Goal: Task Accomplishment & Management: Use online tool/utility

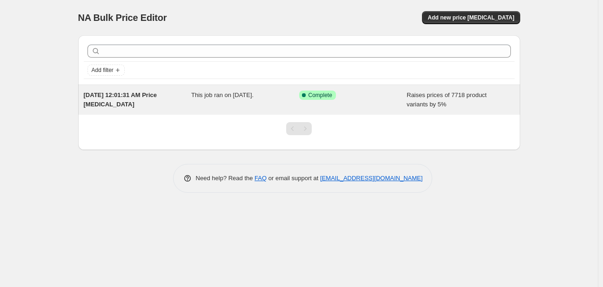
click at [282, 96] on div "This job ran on [DATE]." at bounding box center [245, 100] width 108 height 19
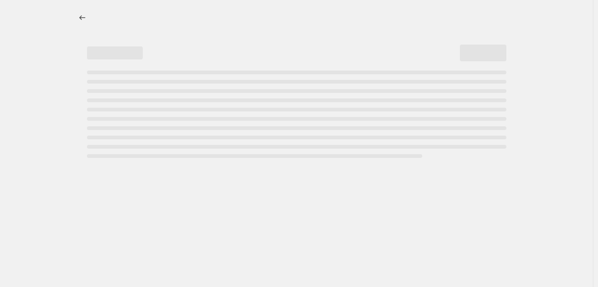
select select "percentage"
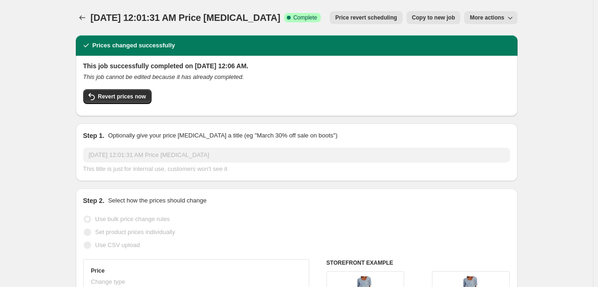
click at [502, 15] on span "More actions" at bounding box center [487, 17] width 34 height 7
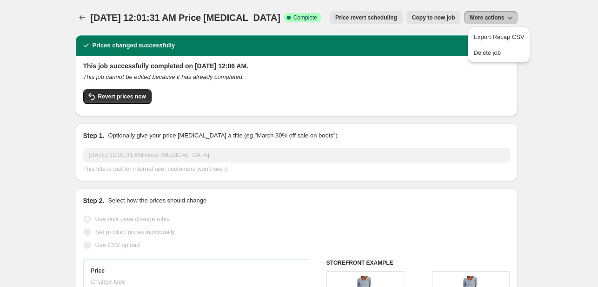
click at [434, 15] on span "Copy to new job" at bounding box center [433, 17] width 43 height 7
select select "percentage"
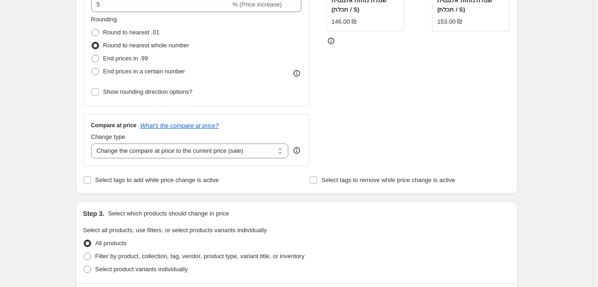
scroll to position [326, 0]
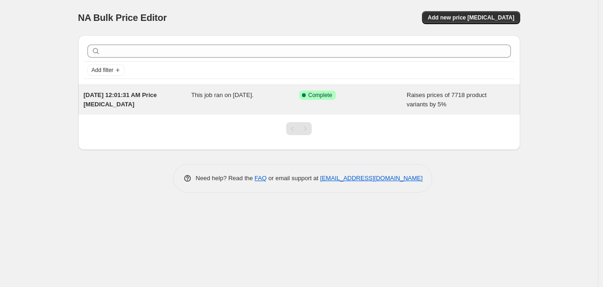
click at [191, 97] on span "This job ran on October 6, 2025." at bounding box center [222, 95] width 62 height 7
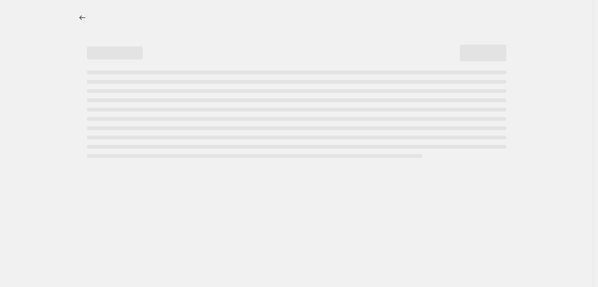
select select "percentage"
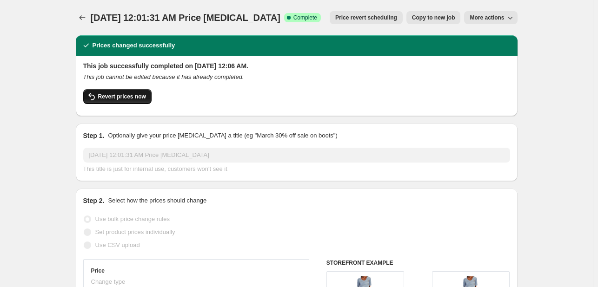
click at [140, 97] on span "Revert prices now" at bounding box center [122, 96] width 48 height 7
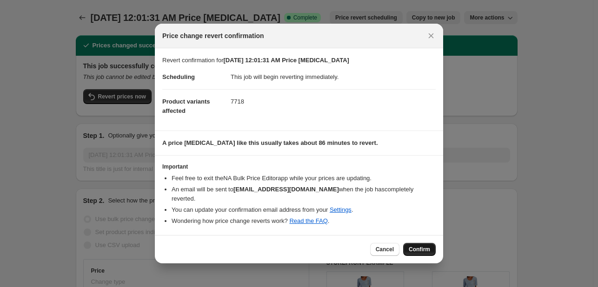
click at [427, 246] on span "Confirm" at bounding box center [419, 249] width 21 height 7
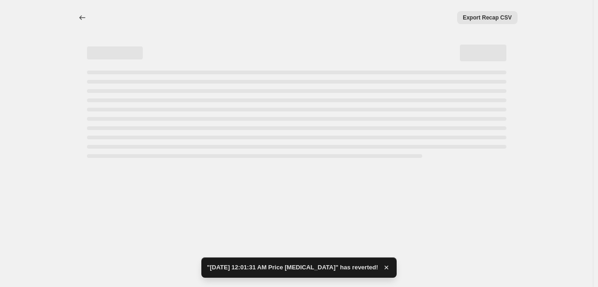
select select "percentage"
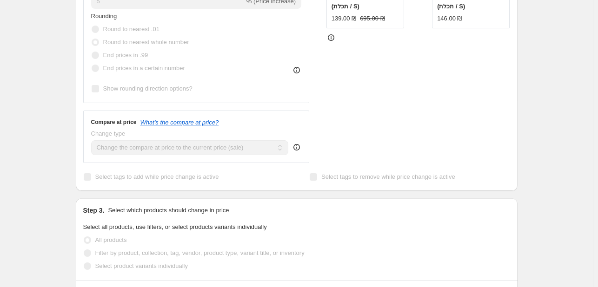
scroll to position [326, 0]
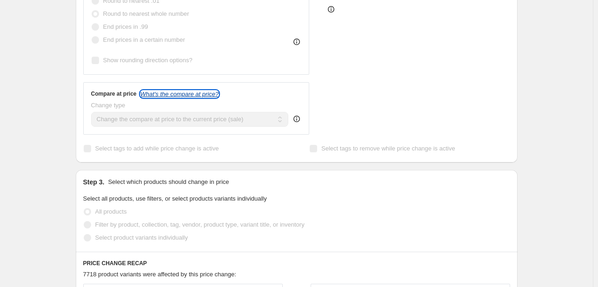
click at [188, 91] on icon "What's the compare at price?" at bounding box center [179, 94] width 79 height 7
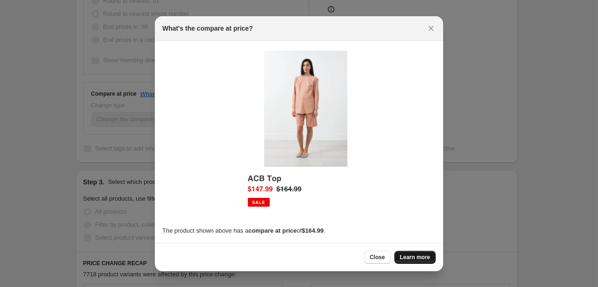
click at [402, 254] on span "Learn more" at bounding box center [415, 257] width 30 height 7
click at [380, 258] on span "Close" at bounding box center [377, 257] width 15 height 7
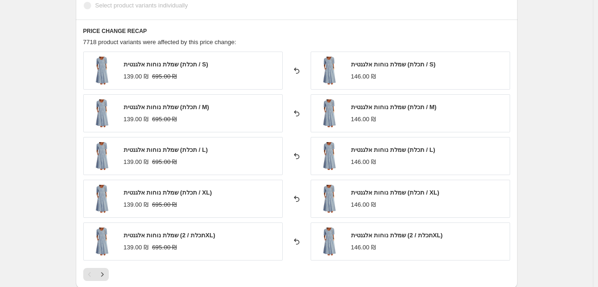
click at [169, 165] on strike "695.00 ₪" at bounding box center [164, 162] width 25 height 9
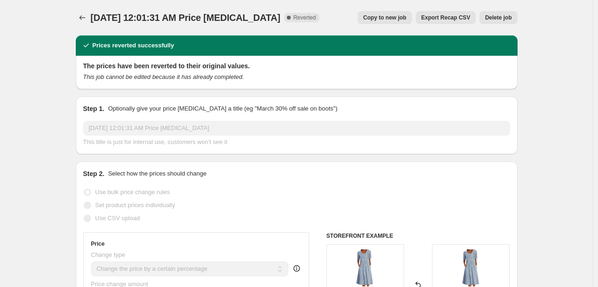
click at [380, 15] on span "Copy to new job" at bounding box center [384, 17] width 43 height 7
select select "percentage"
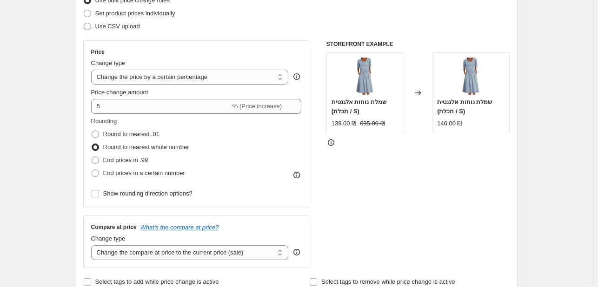
scroll to position [140, 0]
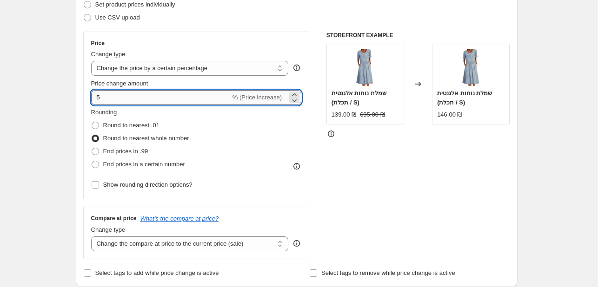
click at [126, 92] on input "5" at bounding box center [161, 97] width 140 height 15
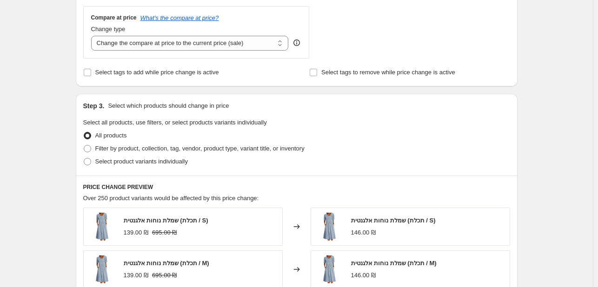
scroll to position [326, 0]
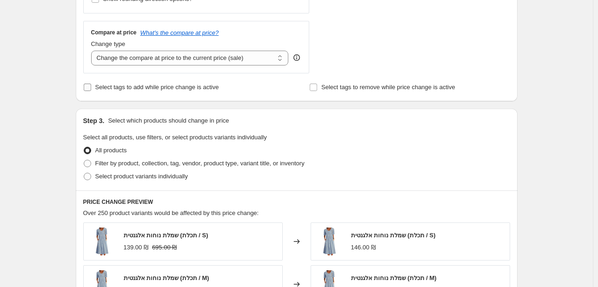
click at [91, 88] on input "Select tags to add while price change is active" at bounding box center [87, 87] width 7 height 7
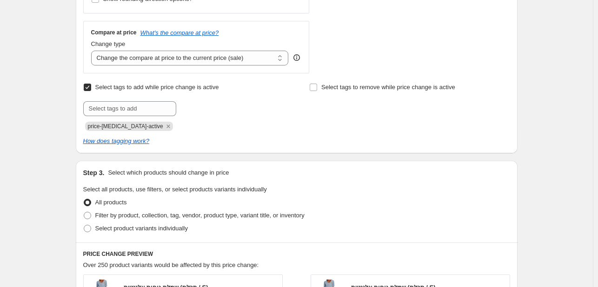
click at [89, 88] on input "Select tags to add while price change is active" at bounding box center [87, 87] width 7 height 7
checkbox input "false"
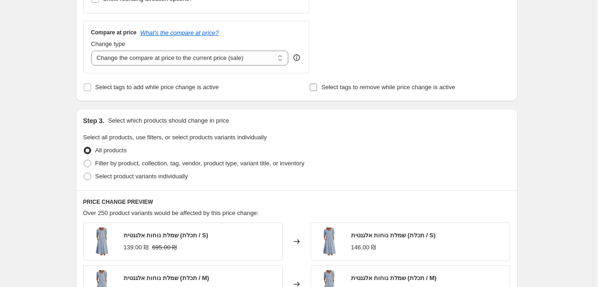
click at [312, 87] on input "Select tags to remove while price change is active" at bounding box center [313, 87] width 7 height 7
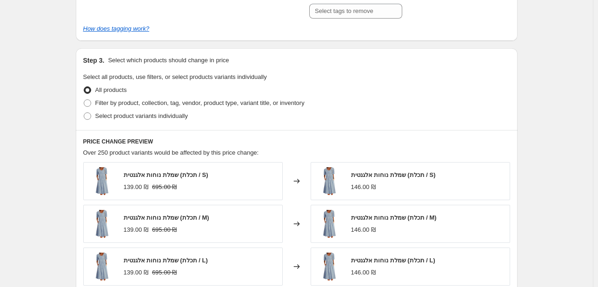
scroll to position [372, 0]
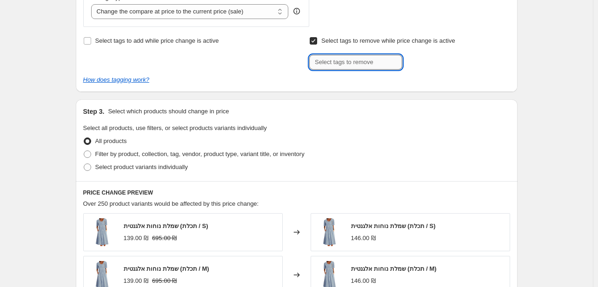
click at [348, 60] on input "text" at bounding box center [355, 62] width 93 height 15
click at [313, 41] on input "Select tags to remove while price change is active" at bounding box center [313, 40] width 7 height 7
checkbox input "false"
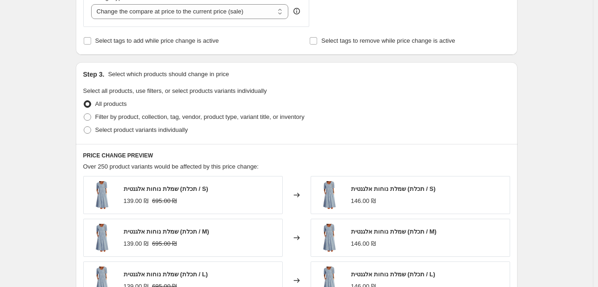
scroll to position [326, 0]
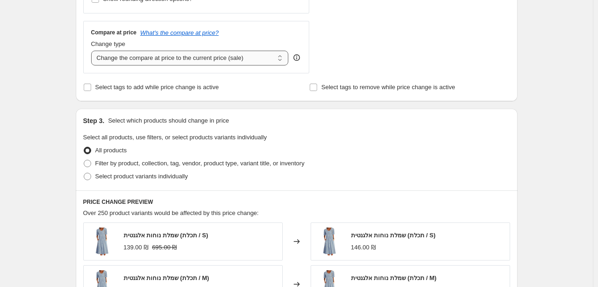
click at [199, 58] on select "Change the compare at price to the current price (sale) Change the compare at p…" at bounding box center [190, 58] width 198 height 15
select select "bp"
click at [93, 51] on select "Change the compare at price to the current price (sale) Change the compare at p…" at bounding box center [190, 58] width 198 height 15
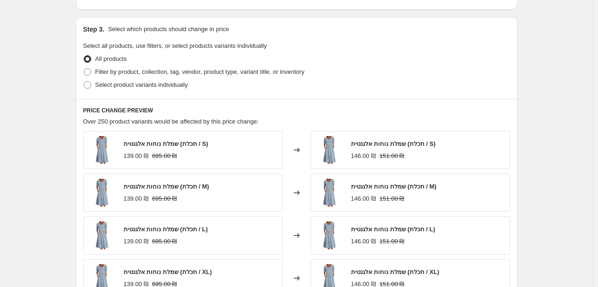
scroll to position [537, 0]
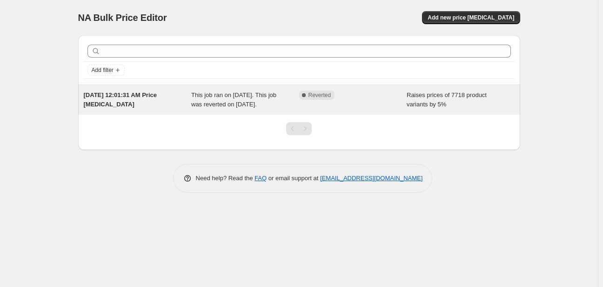
click at [223, 92] on span "This job ran on October 6, 2025. This job was reverted on October 6, 2025." at bounding box center [233, 100] width 85 height 16
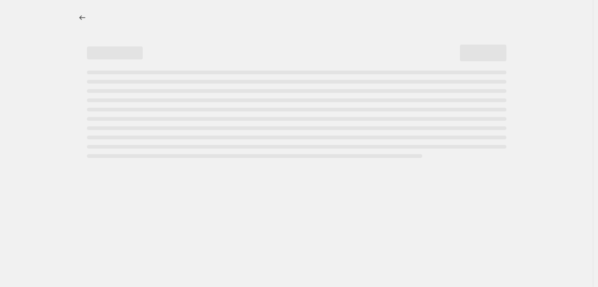
select select "percentage"
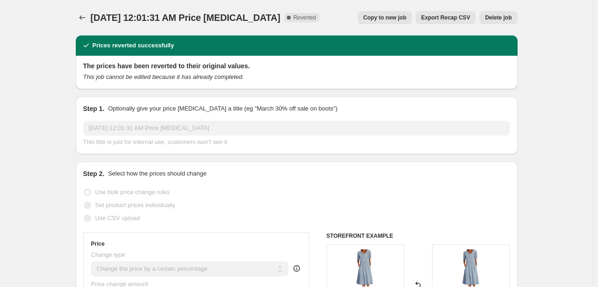
click at [398, 19] on span "Copy to new job" at bounding box center [384, 17] width 43 height 7
select select "percentage"
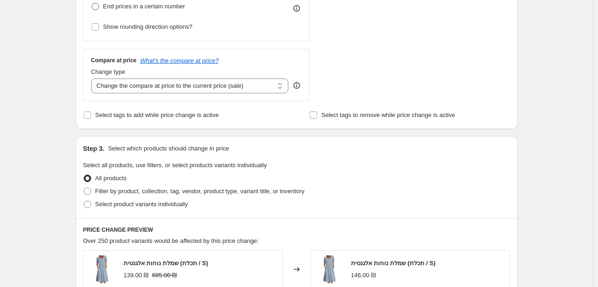
scroll to position [326, 0]
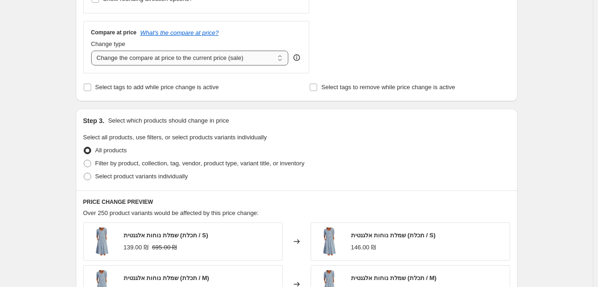
click at [137, 58] on select "Change the compare at price to the current price (sale) Change the compare at p…" at bounding box center [190, 58] width 198 height 15
select select "percentage"
click at [93, 51] on select "Change the compare at price to the current price (sale) Change the compare at p…" at bounding box center [190, 58] width 198 height 15
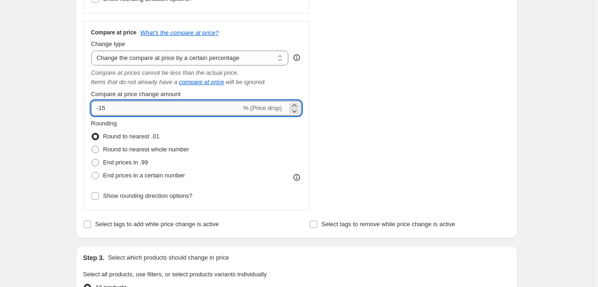
click at [138, 108] on input "-15" at bounding box center [166, 108] width 150 height 15
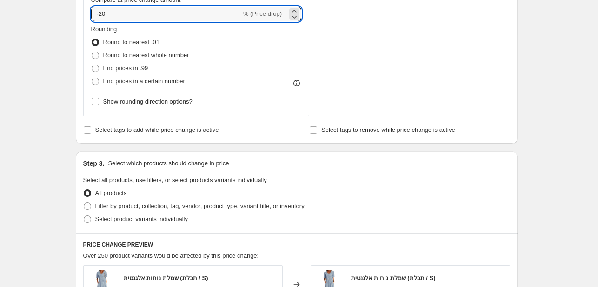
scroll to position [419, 0]
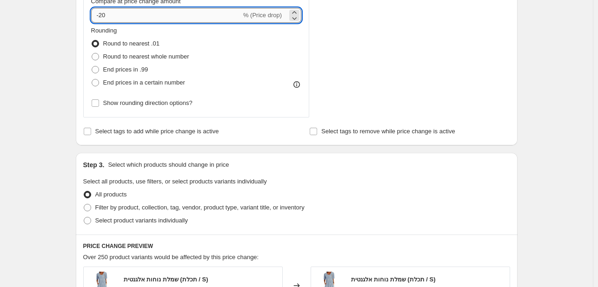
click at [155, 13] on input "-20" at bounding box center [166, 15] width 150 height 15
click at [281, 18] on span "% (Price drop)" at bounding box center [262, 15] width 39 height 7
click at [294, 13] on icon at bounding box center [294, 12] width 9 height 9
type input "-19"
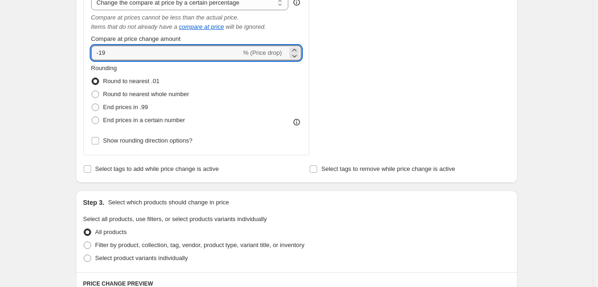
scroll to position [326, 0]
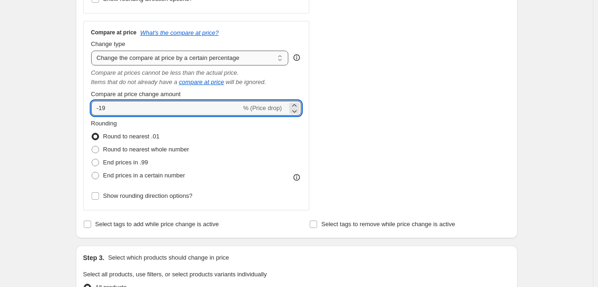
click at [226, 56] on select "Change the compare at price to the current price (sale) Change the compare at p…" at bounding box center [190, 58] width 198 height 15
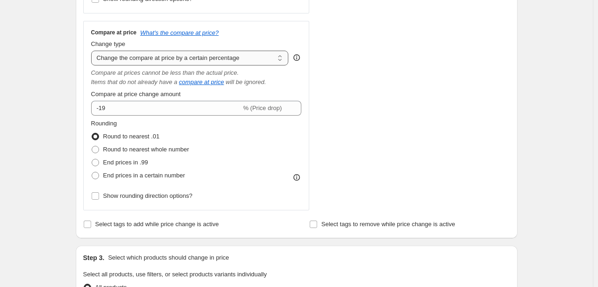
click at [93, 51] on select "Change the compare at price to the current price (sale) Change the compare at p…" at bounding box center [190, 58] width 198 height 15
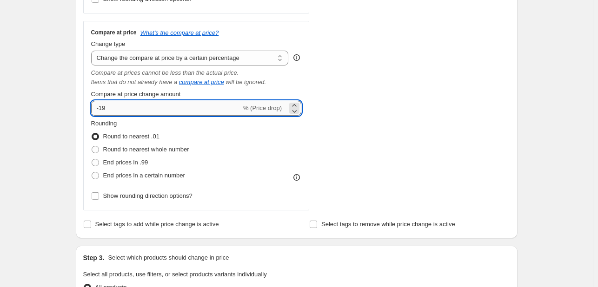
drag, startPoint x: 117, startPoint y: 113, endPoint x: 100, endPoint y: 112, distance: 16.8
click at [100, 112] on input "-19" at bounding box center [166, 108] width 150 height 15
type input "-80"
click at [251, 147] on div "Rounding Round to nearest .01 Round to nearest whole number End prices in .99 E…" at bounding box center [196, 150] width 211 height 63
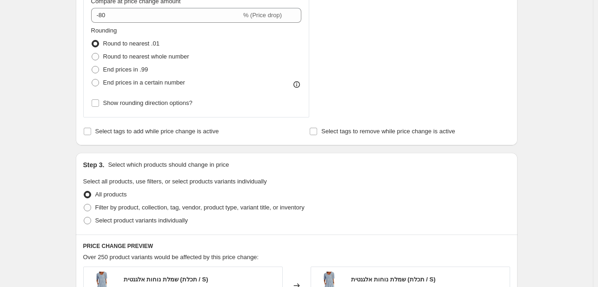
scroll to position [419, 0]
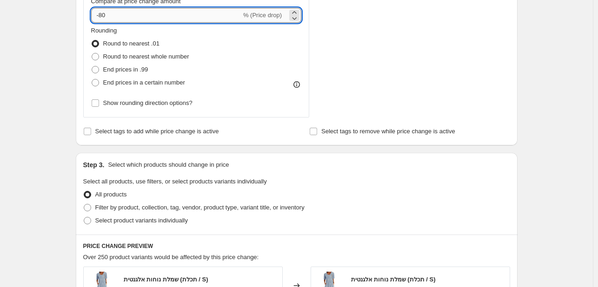
click at [149, 13] on input "-80" at bounding box center [166, 15] width 150 height 15
click at [260, 80] on div "Rounding Round to nearest .01 Round to nearest whole number End prices in .99 E…" at bounding box center [196, 57] width 211 height 63
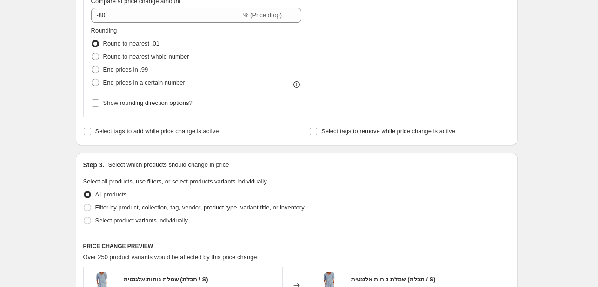
scroll to position [512, 0]
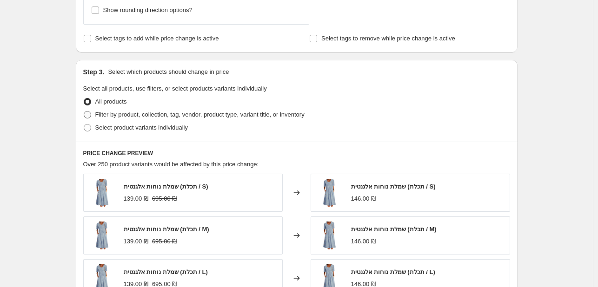
click at [279, 110] on span "Filter by product, collection, tag, vendor, product type, variant title, or inv…" at bounding box center [199, 114] width 209 height 9
click at [84, 111] on input "Filter by product, collection, tag, vendor, product type, variant title, or inv…" at bounding box center [84, 111] width 0 height 0
radio input "true"
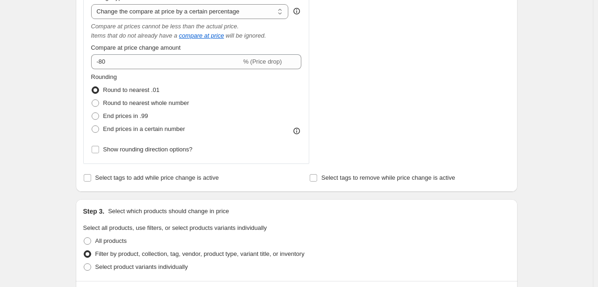
scroll to position [326, 0]
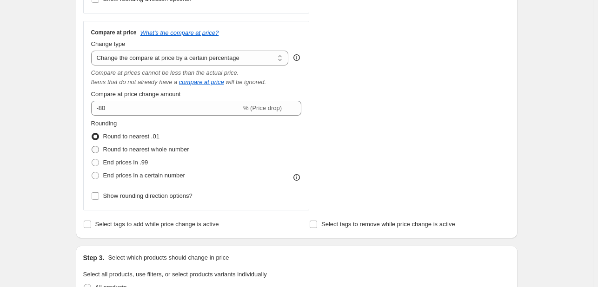
click at [96, 152] on span at bounding box center [95, 149] width 7 height 7
click at [92, 147] on input "Round to nearest whole number" at bounding box center [92, 146] width 0 height 0
radio input "true"
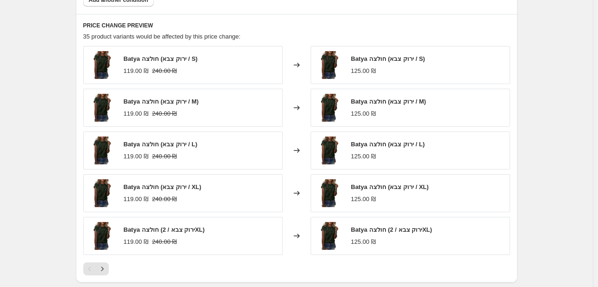
scroll to position [651, 0]
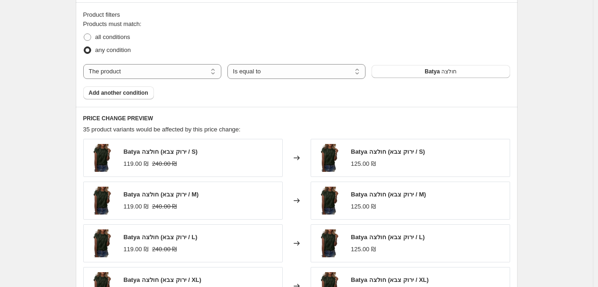
click at [79, 33] on div "Product filters Products must match: all conditions any condition The product T…" at bounding box center [297, 54] width 442 height 105
click at [87, 34] on span at bounding box center [87, 36] width 7 height 7
click at [84, 34] on input "all conditions" at bounding box center [84, 33] width 0 height 0
radio input "true"
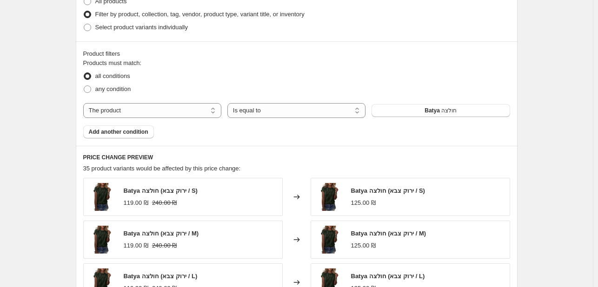
scroll to position [605, 0]
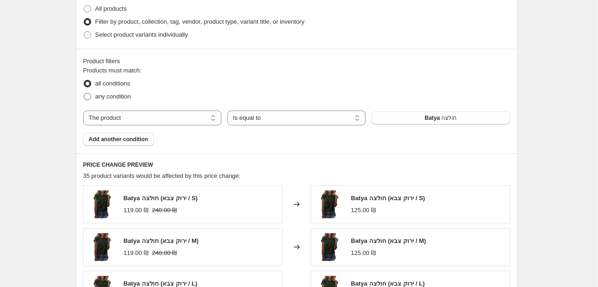
click at [90, 98] on span at bounding box center [87, 96] width 7 height 7
click at [84, 93] on input "any condition" at bounding box center [84, 93] width 0 height 0
radio input "true"
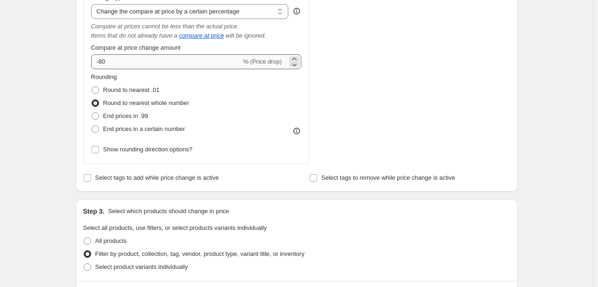
scroll to position [326, 0]
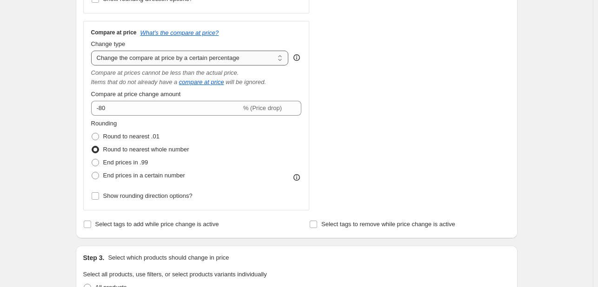
click at [169, 60] on select "Change the compare at price to the current price (sale) Change the compare at p…" at bounding box center [190, 58] width 198 height 15
click at [93, 51] on select "Change the compare at price to the current price (sale) Change the compare at p…" at bounding box center [190, 58] width 198 height 15
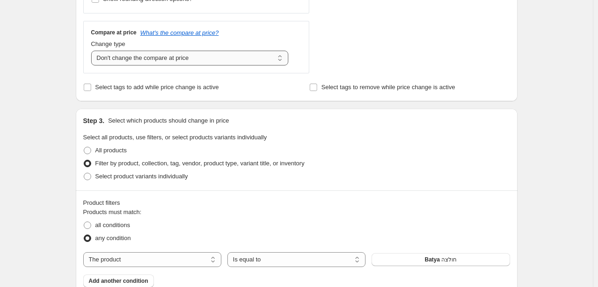
click at [239, 59] on select "Change the compare at price to the current price (sale) Change the compare at p…" at bounding box center [190, 58] width 198 height 15
select select "pp"
click at [93, 51] on select "Change the compare at price to the current price (sale) Change the compare at p…" at bounding box center [190, 58] width 198 height 15
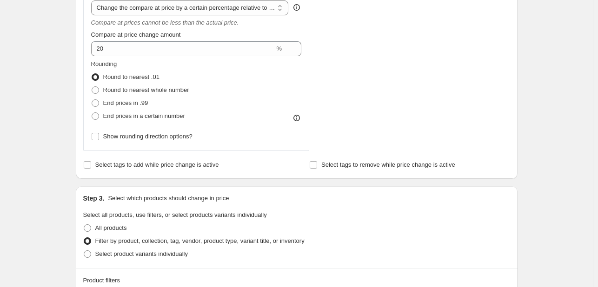
scroll to position [372, 0]
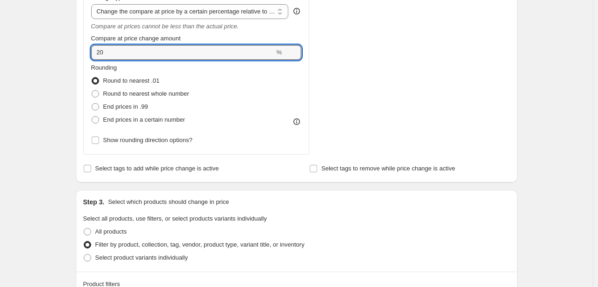
drag, startPoint x: 117, startPoint y: 56, endPoint x: 87, endPoint y: 55, distance: 30.2
click at [87, 55] on div "Compare at price What's the compare at price? Change type Change the compare at…" at bounding box center [196, 64] width 227 height 180
type input "80"
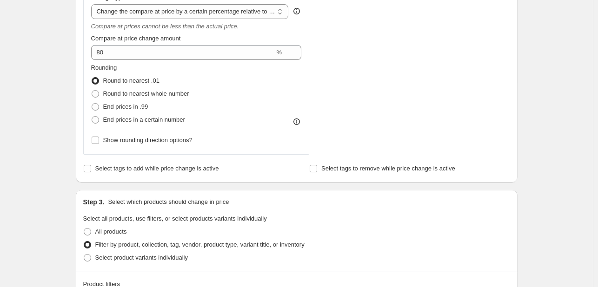
click at [203, 100] on div "Rounding Round to nearest .01 Round to nearest whole number End prices in .99 E…" at bounding box center [196, 94] width 211 height 63
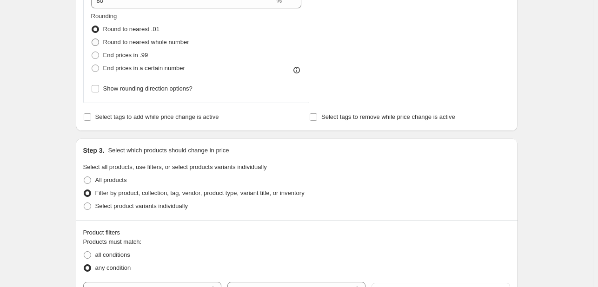
scroll to position [419, 0]
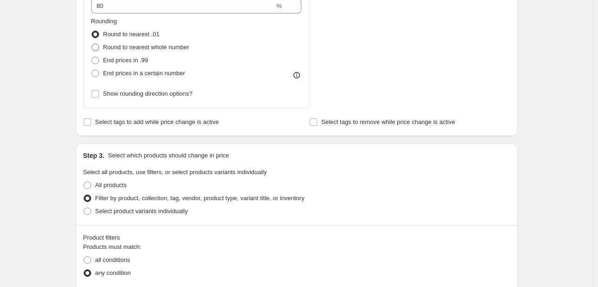
click at [96, 47] on span at bounding box center [95, 47] width 7 height 7
click at [92, 44] on input "Round to nearest whole number" at bounding box center [92, 44] width 0 height 0
radio input "true"
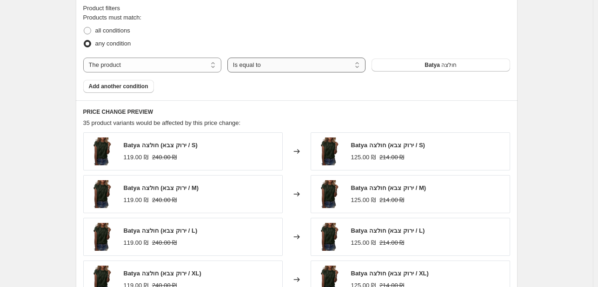
scroll to position [651, 0]
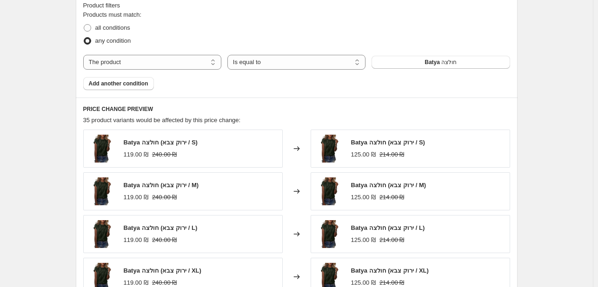
click at [305, 166] on div "Changed to" at bounding box center [297, 149] width 28 height 38
click at [407, 168] on div "Batya חולצה (ירוק צבא / S) 119.00 ₪ 240.00 ₪ Changed to Batya חולצה (ירוק צבא /…" at bounding box center [296, 234] width 427 height 209
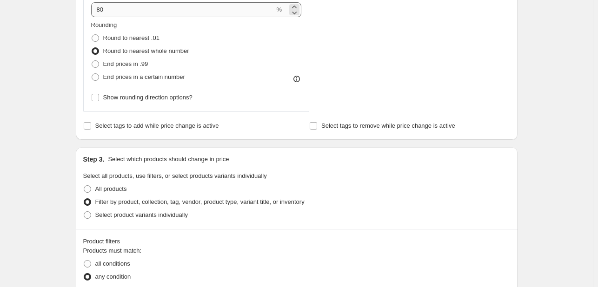
scroll to position [372, 0]
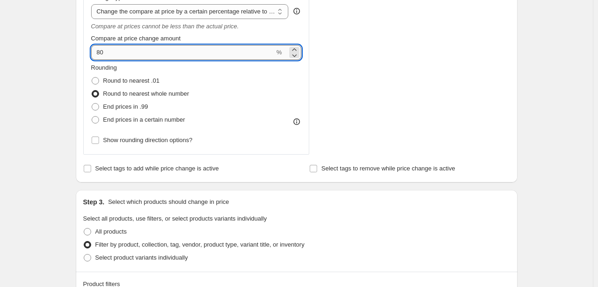
click at [134, 50] on input "80" at bounding box center [183, 52] width 184 height 15
click at [99, 53] on input "80" at bounding box center [183, 52] width 184 height 15
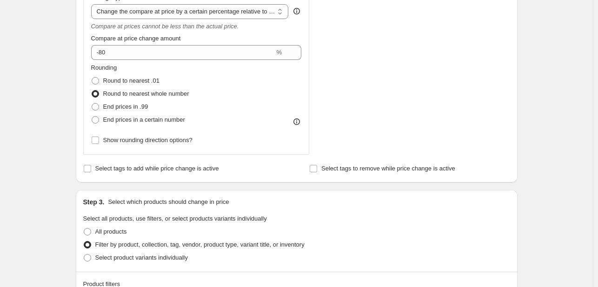
click at [221, 119] on div "Rounding Round to nearest .01 Round to nearest whole number End prices in .99 E…" at bounding box center [196, 94] width 211 height 63
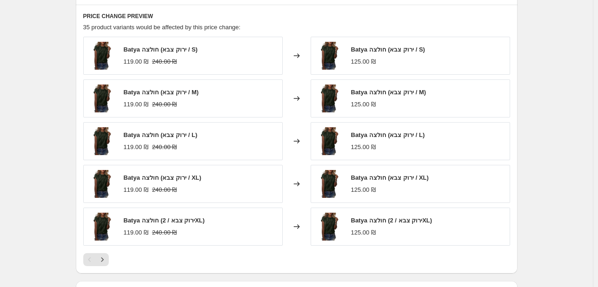
click at [301, 132] on div "Changed to" at bounding box center [297, 141] width 28 height 38
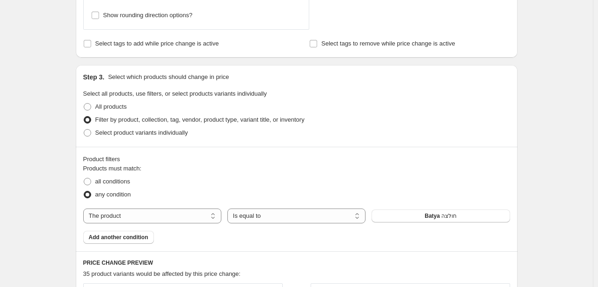
scroll to position [465, 0]
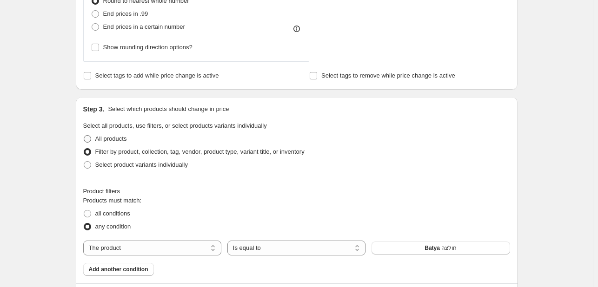
type input "80"
click at [91, 140] on span at bounding box center [87, 138] width 7 height 7
click at [84, 136] on input "All products" at bounding box center [84, 135] width 0 height 0
radio input "true"
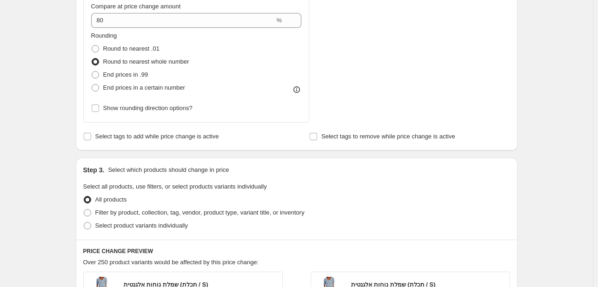
scroll to position [326, 0]
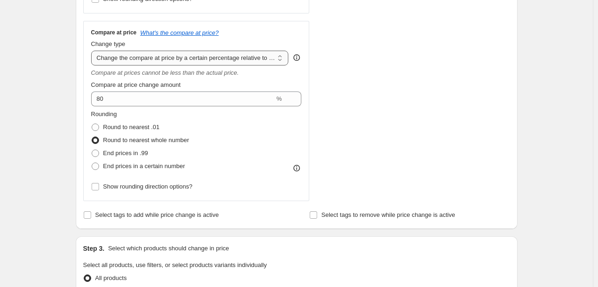
click at [193, 59] on select "Change the compare at price to the current price (sale) Change the compare at p…" at bounding box center [190, 58] width 198 height 15
click at [93, 51] on select "Change the compare at price to the current price (sale) Change the compare at p…" at bounding box center [190, 58] width 198 height 15
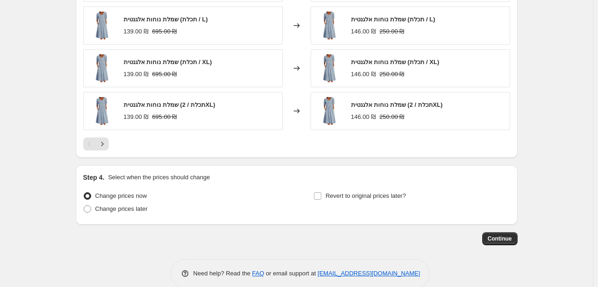
scroll to position [770, 0]
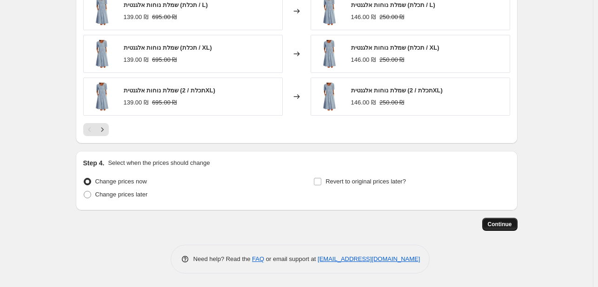
click at [494, 226] on span "Continue" at bounding box center [500, 224] width 24 height 7
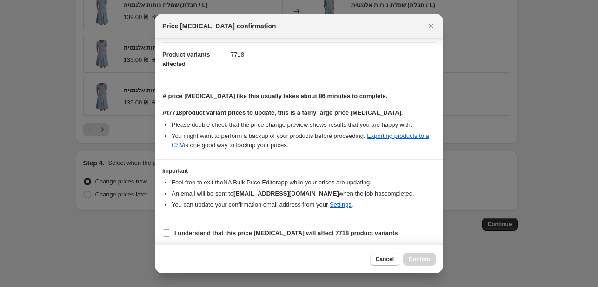
scroll to position [97, 0]
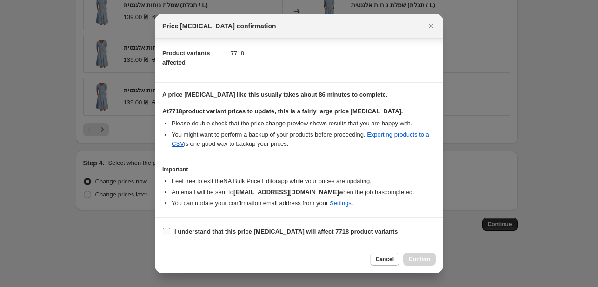
click at [167, 232] on input "I understand that this price [MEDICAL_DATA] will affect 7718 product variants" at bounding box center [166, 231] width 7 height 7
checkbox input "true"
click at [426, 260] on span "Confirm" at bounding box center [419, 259] width 21 height 7
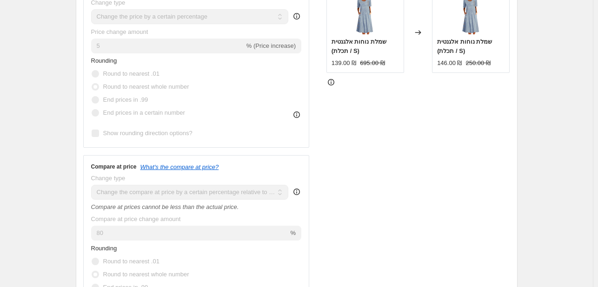
scroll to position [72, 0]
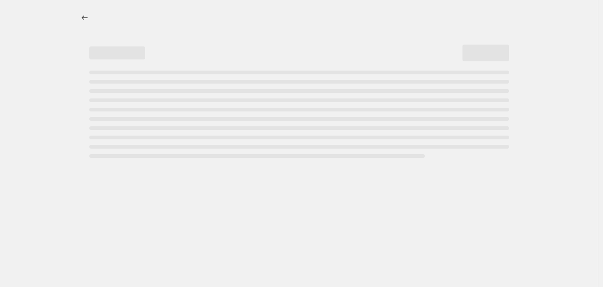
select select "percentage"
select select "pp"
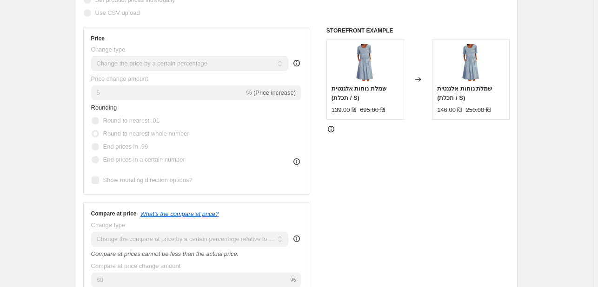
scroll to position [372, 0]
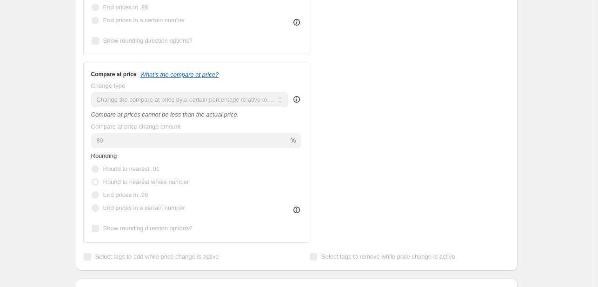
click at [296, 99] on icon at bounding box center [297, 99] width 7 height 7
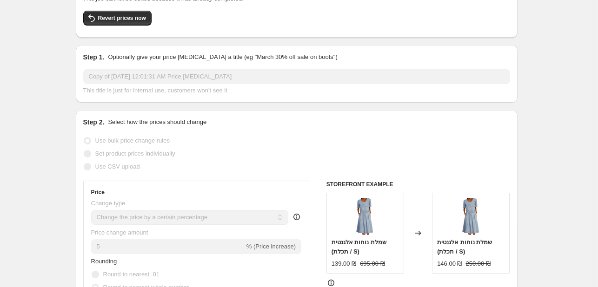
scroll to position [0, 0]
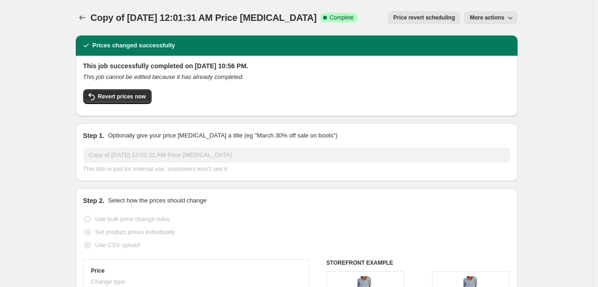
click at [491, 19] on span "More actions" at bounding box center [487, 17] width 34 height 7
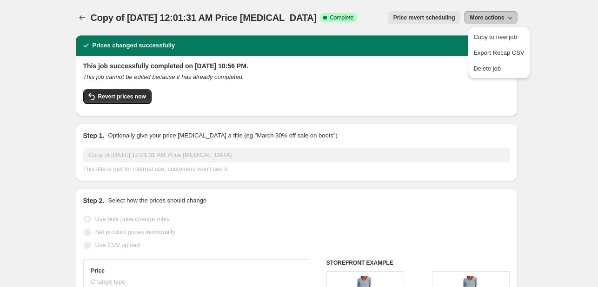
click at [393, 24] on div "Copy of [DATE] 12:01:31 AM Price [MEDICAL_DATA]. This page is ready Copy of [DA…" at bounding box center [297, 17] width 442 height 35
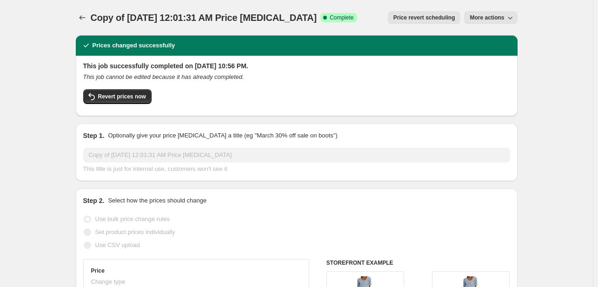
click at [408, 19] on span "Price revert scheduling" at bounding box center [425, 17] width 62 height 7
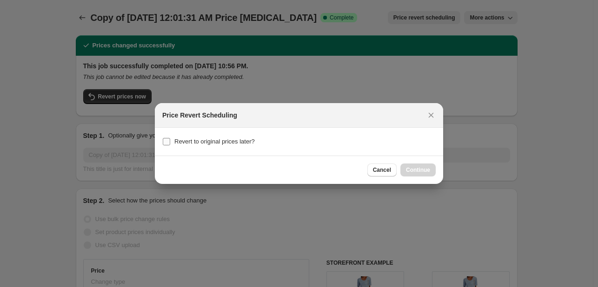
click at [167, 139] on input "Revert to original prices later?" at bounding box center [166, 141] width 7 height 7
checkbox input "true"
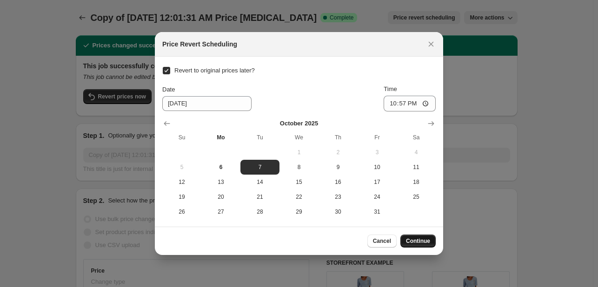
click at [417, 238] on span "Continue" at bounding box center [418, 241] width 24 height 7
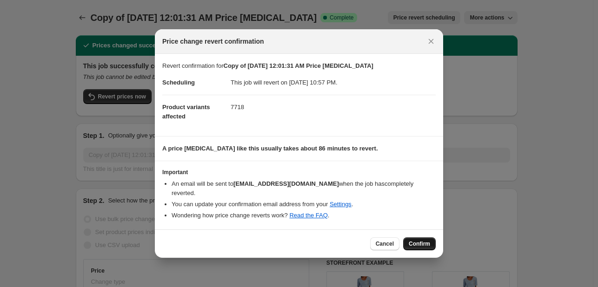
click at [419, 243] on button "Confirm" at bounding box center [419, 244] width 33 height 13
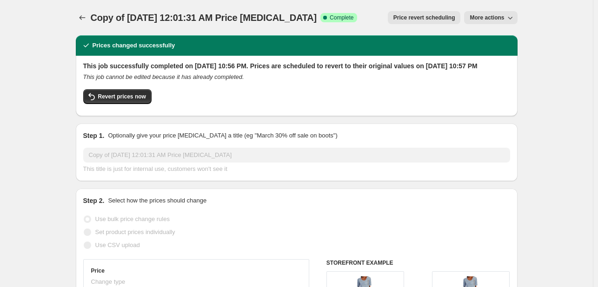
click at [454, 19] on span "Price revert scheduling" at bounding box center [425, 17] width 62 height 7
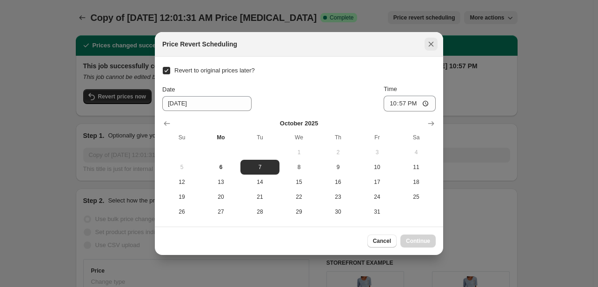
click at [431, 44] on icon "Close" at bounding box center [431, 44] width 5 height 5
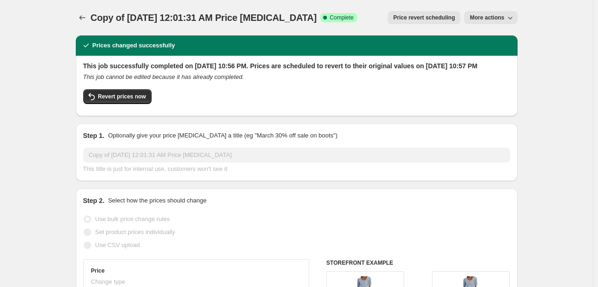
click at [374, 6] on div "Copy of [DATE] 12:01:31 AM Price [MEDICAL_DATA]. This page is ready Copy of [DA…" at bounding box center [297, 17] width 442 height 35
click at [487, 20] on span "More actions" at bounding box center [487, 17] width 34 height 7
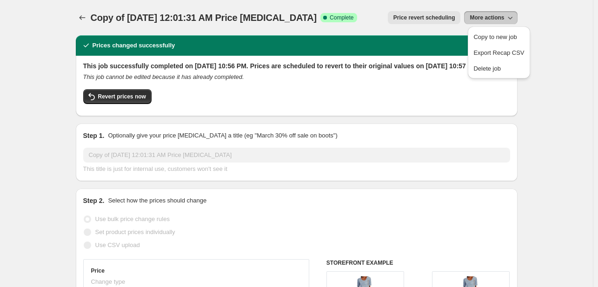
click at [487, 20] on span "More actions" at bounding box center [487, 17] width 34 height 7
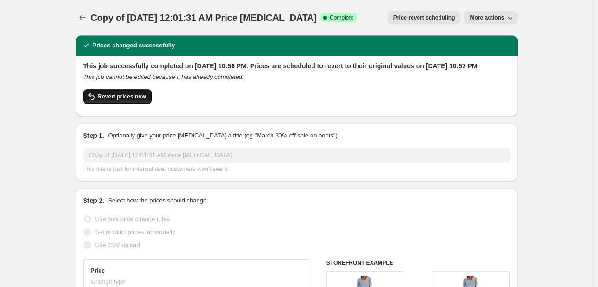
click at [121, 100] on span "Revert prices now" at bounding box center [122, 96] width 48 height 7
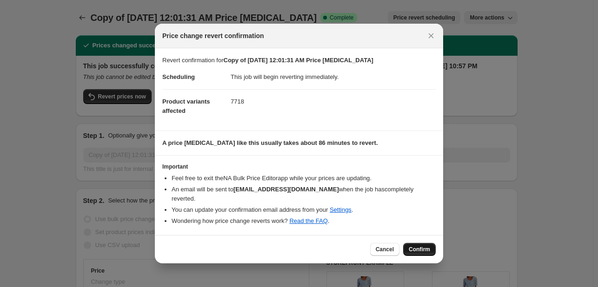
click at [420, 246] on span "Confirm" at bounding box center [419, 249] width 21 height 7
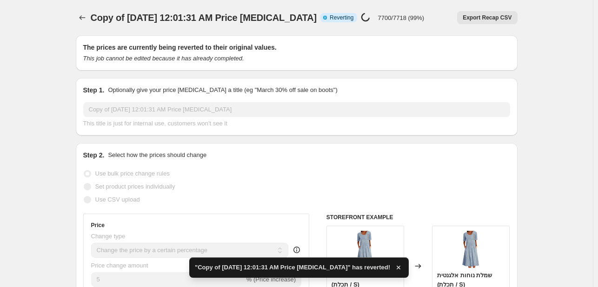
checkbox input "true"
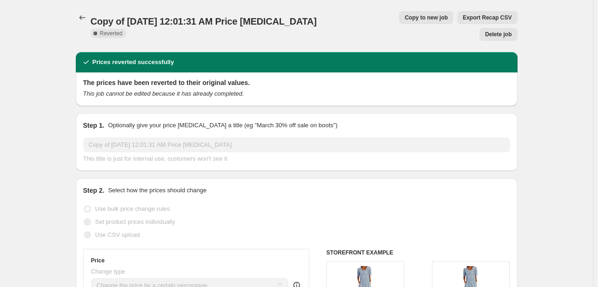
click at [405, 18] on span "Copy to new job" at bounding box center [426, 17] width 43 height 7
select select "percentage"
select select "pp"
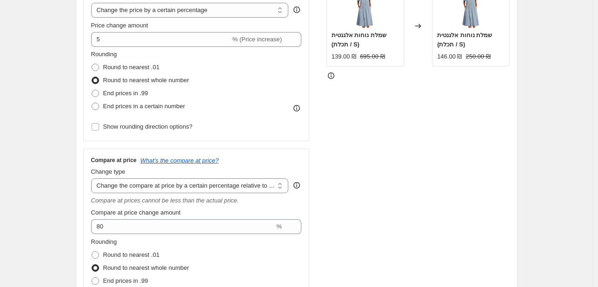
scroll to position [186, 0]
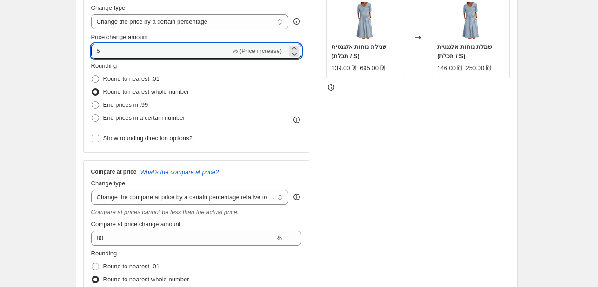
drag, startPoint x: 121, startPoint y: 53, endPoint x: 76, endPoint y: 52, distance: 44.7
type input "7"
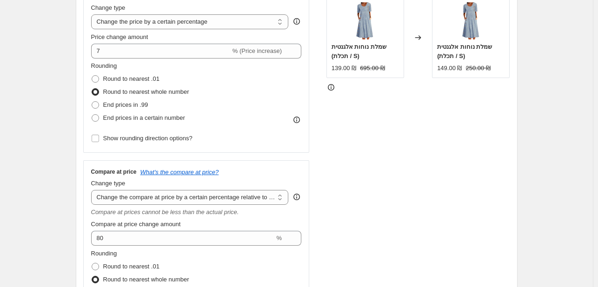
click at [359, 126] on div "STOREFRONT EXAMPLE שמלת נוחות אלגנטית (תכלת / S) 139.00 ₪ 695.00 ₪ Changed to ש…" at bounding box center [419, 163] width 184 height 356
click at [359, 124] on div "STOREFRONT EXAMPLE שמלת נוחות אלגנטית (תכלת / S) 139.00 ₪ 695.00 ₪ Changed to ש…" at bounding box center [419, 163] width 184 height 356
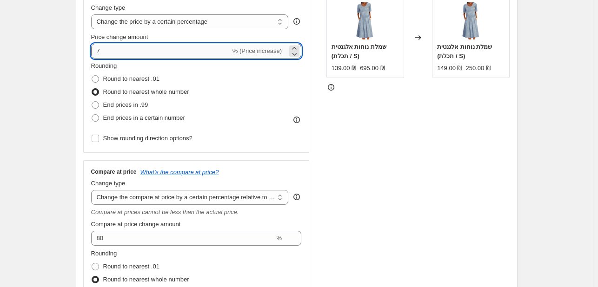
click at [160, 48] on input "7" at bounding box center [161, 51] width 140 height 15
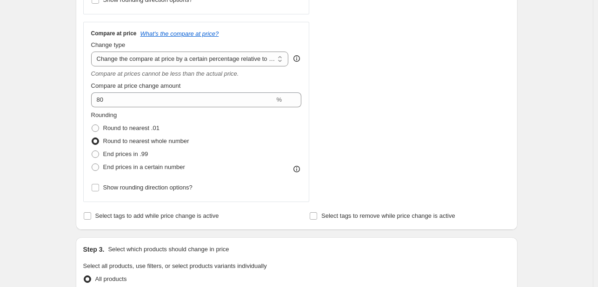
scroll to position [326, 0]
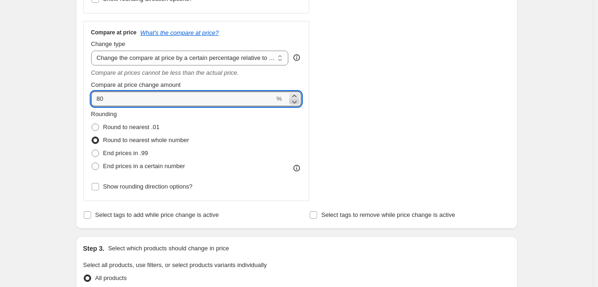
click at [293, 102] on icon at bounding box center [294, 101] width 9 height 9
type input "79"
drag, startPoint x: 203, startPoint y: 98, endPoint x: 78, endPoint y: 96, distance: 125.1
click at [78, 96] on div "Step 2. Select how the prices should change Use bulk price change rules Set pro…" at bounding box center [297, 2] width 442 height 454
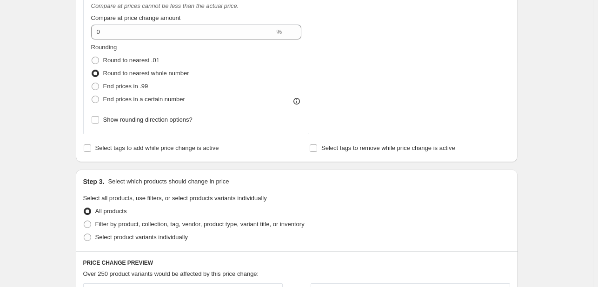
scroll to position [351, 0]
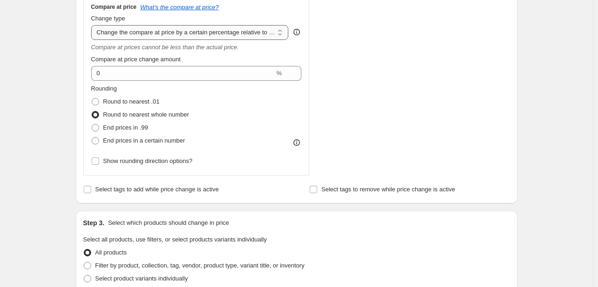
click at [197, 30] on select "Change the compare at price to the current price (sale) Change the compare at p…" at bounding box center [190, 32] width 198 height 15
click at [93, 25] on select "Change the compare at price to the current price (sale) Change the compare at p…" at bounding box center [190, 32] width 198 height 15
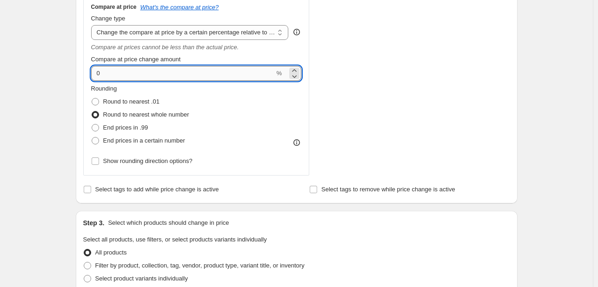
click at [182, 77] on input "0" at bounding box center [183, 73] width 184 height 15
type input "0"
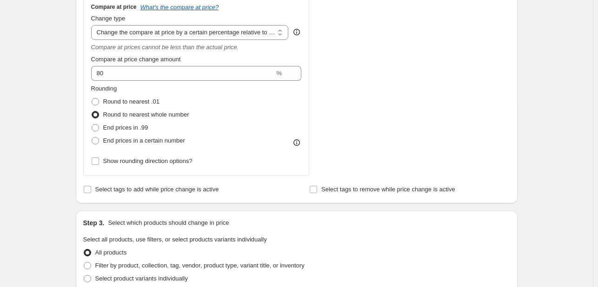
click at [212, 105] on div "Rounding Round to nearest .01 Round to nearest whole number End prices in .99 E…" at bounding box center [196, 115] width 211 height 63
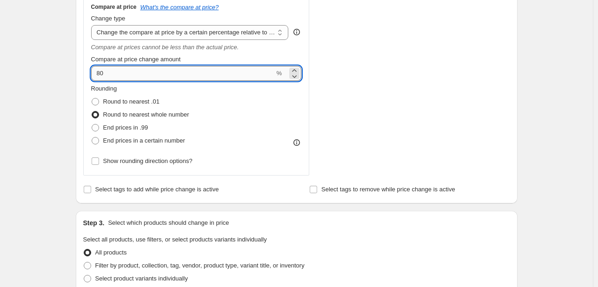
click at [100, 74] on input "80" at bounding box center [183, 73] width 184 height 15
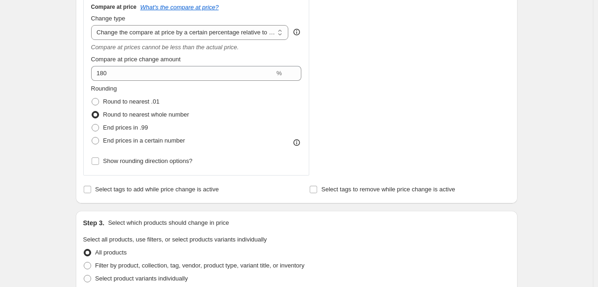
click at [207, 103] on div "Rounding Round to nearest .01 Round to nearest whole number End prices in .99 E…" at bounding box center [196, 115] width 211 height 63
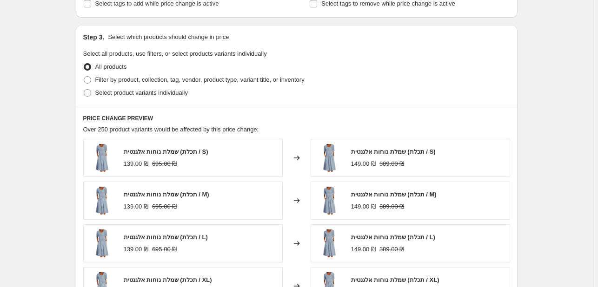
scroll to position [677, 0]
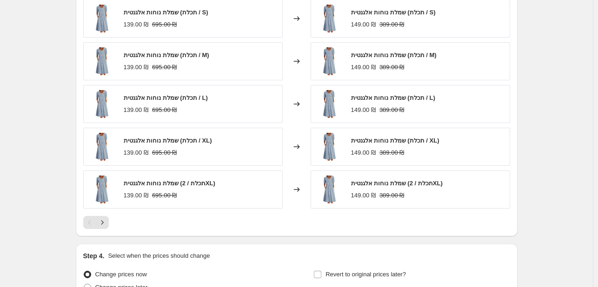
click at [465, 64] on div "שמלת נוחות אלגנטית (תכלת / M) 149.00 ₪ 389.00 ₪" at bounding box center [411, 61] width 200 height 38
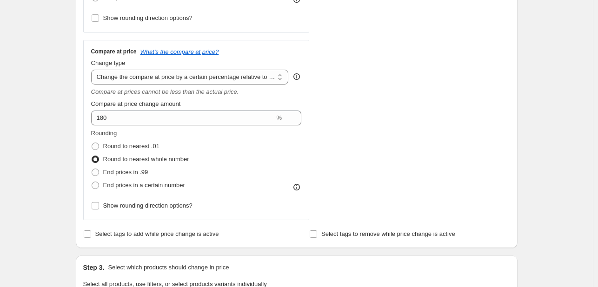
scroll to position [305, 0]
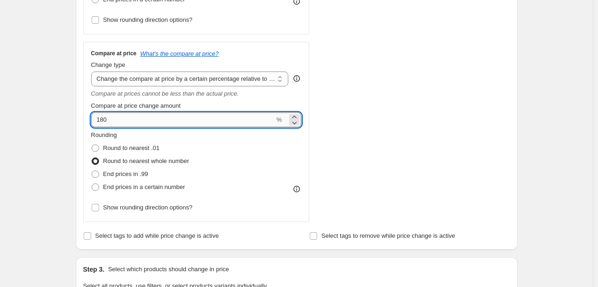
drag, startPoint x: 103, startPoint y: 121, endPoint x: 97, endPoint y: 121, distance: 6.0
click at [97, 121] on input "180" at bounding box center [183, 120] width 184 height 15
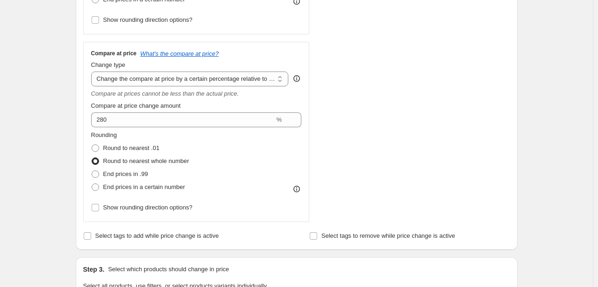
click at [193, 147] on div "Rounding Round to nearest .01 Round to nearest whole number End prices in .99 E…" at bounding box center [196, 162] width 211 height 63
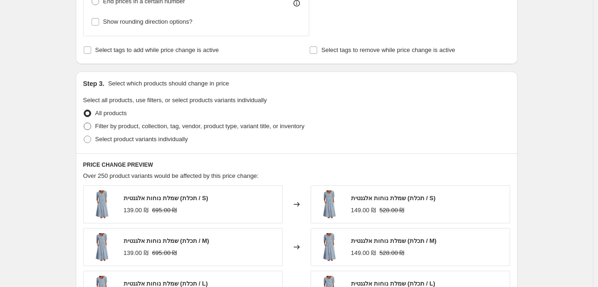
scroll to position [398, 0]
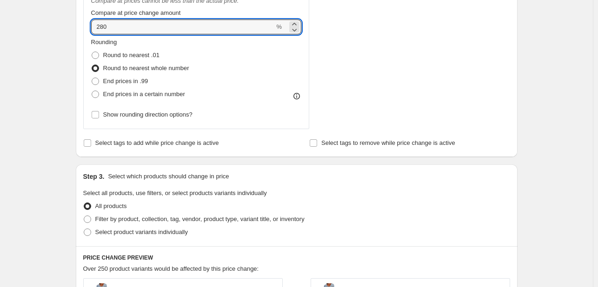
drag, startPoint x: 104, startPoint y: 27, endPoint x: 88, endPoint y: 27, distance: 15.3
click at [88, 27] on div "Compare at price What's the compare at price? Change type Change the compare at…" at bounding box center [196, 39] width 227 height 180
click at [100, 27] on input "280" at bounding box center [183, 27] width 184 height 15
click at [101, 27] on input "280" at bounding box center [183, 27] width 184 height 15
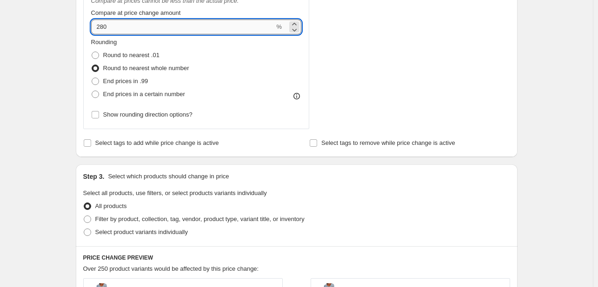
click at [101, 27] on input "280" at bounding box center [183, 27] width 184 height 15
click at [102, 27] on input "280" at bounding box center [183, 27] width 184 height 15
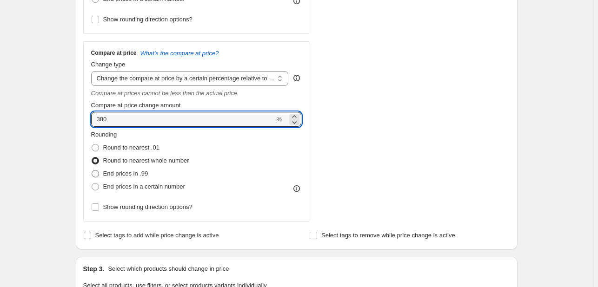
scroll to position [305, 0]
drag, startPoint x: 100, startPoint y: 120, endPoint x: 95, endPoint y: 120, distance: 5.2
click at [95, 120] on input "380" at bounding box center [183, 120] width 184 height 15
click at [280, 172] on div "Rounding Round to nearest .01 Round to nearest whole number End prices in .99 E…" at bounding box center [196, 162] width 211 height 63
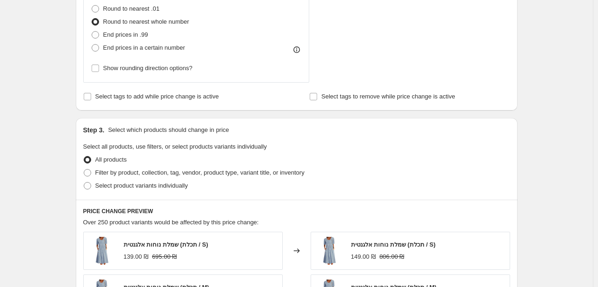
scroll to position [351, 0]
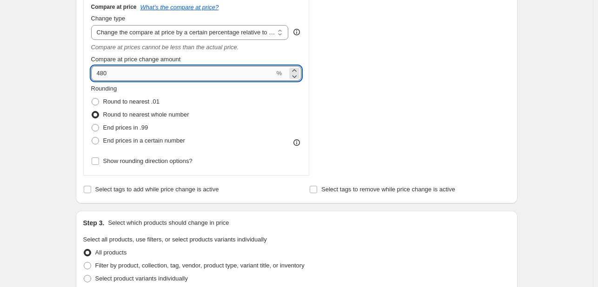
click at [114, 73] on input "480" at bounding box center [183, 73] width 184 height 15
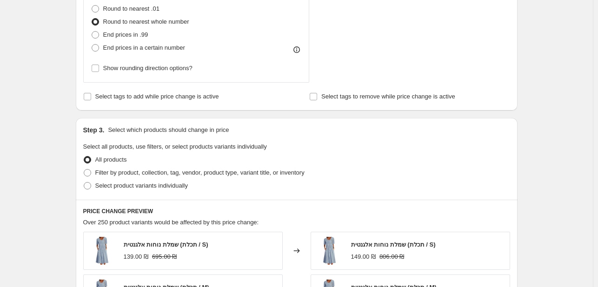
scroll to position [491, 0]
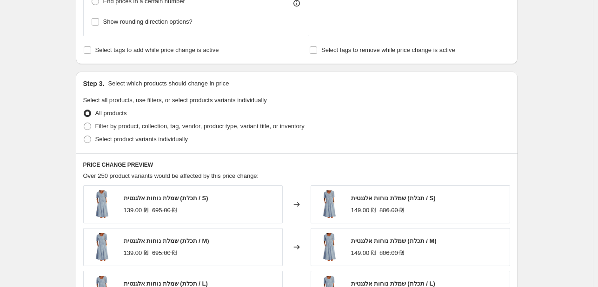
click at [340, 125] on div "Filter by product, collection, tag, vendor, product type, variant title, or inv…" at bounding box center [296, 126] width 427 height 13
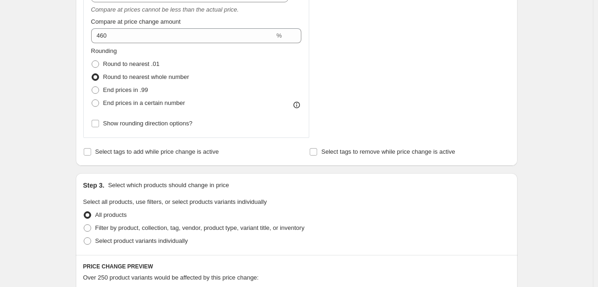
scroll to position [351, 0]
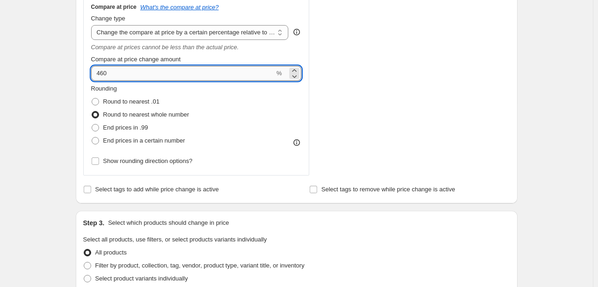
click at [120, 77] on input "460" at bounding box center [183, 73] width 184 height 15
click at [309, 76] on div "Compare at price What's the compare at price? Change type Change the compare at…" at bounding box center [196, 85] width 227 height 180
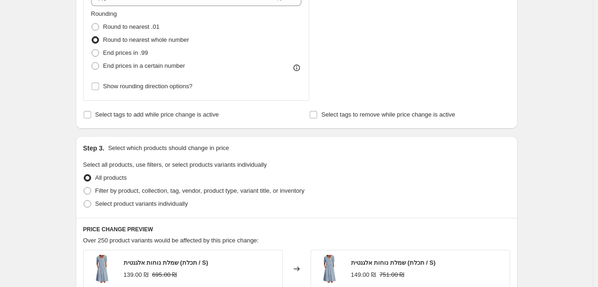
scroll to position [398, 0]
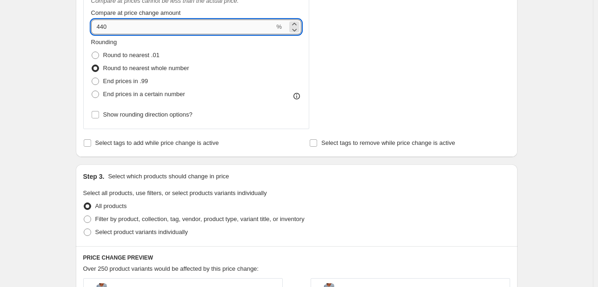
click at [122, 27] on input "440" at bounding box center [183, 27] width 184 height 15
click at [264, 49] on div "Rounding Round to nearest .01 Round to nearest whole number End prices in .99 E…" at bounding box center [196, 69] width 211 height 63
click at [117, 30] on input "435" at bounding box center [183, 27] width 184 height 15
type input "436"
click at [267, 83] on div "Rounding Round to nearest .01 Round to nearest whole number End prices in .99 E…" at bounding box center [196, 69] width 211 height 63
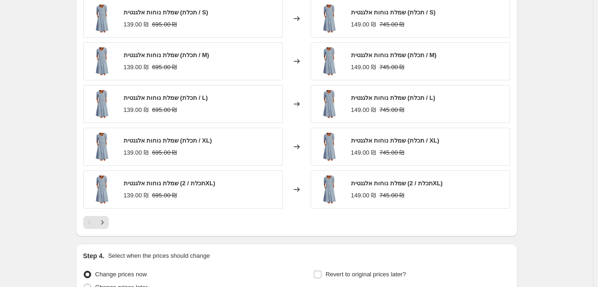
scroll to position [770, 0]
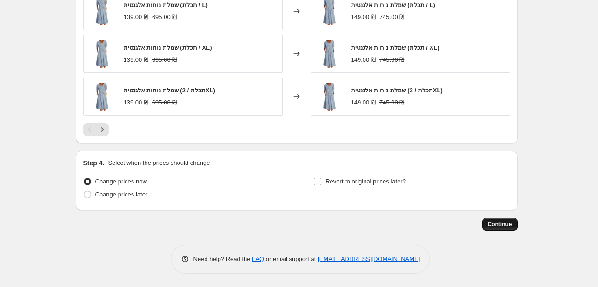
click at [516, 228] on button "Continue" at bounding box center [499, 224] width 35 height 13
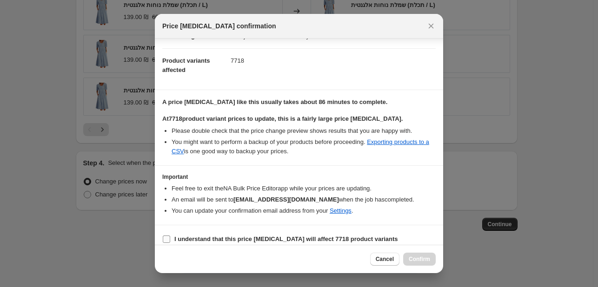
scroll to position [97, 0]
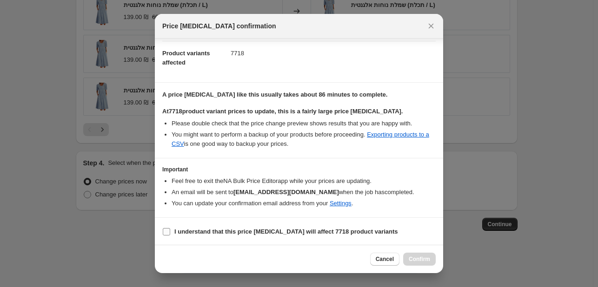
drag, startPoint x: 162, startPoint y: 229, endPoint x: 174, endPoint y: 234, distance: 12.8
click at [162, 229] on section "I understand that this price [MEDICAL_DATA] will affect 7718 product variants" at bounding box center [299, 232] width 288 height 28
click at [164, 228] on input "I understand that this price [MEDICAL_DATA] will affect 7718 product variants" at bounding box center [166, 231] width 7 height 7
checkbox input "true"
click at [427, 262] on span "Confirm" at bounding box center [419, 259] width 21 height 7
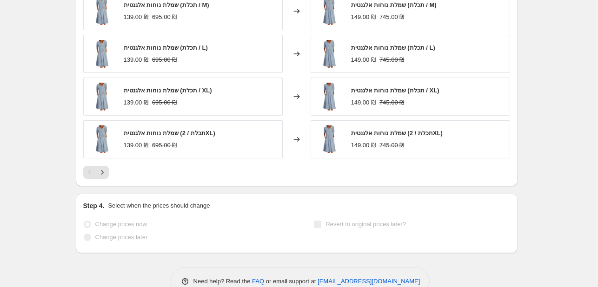
scroll to position [794, 0]
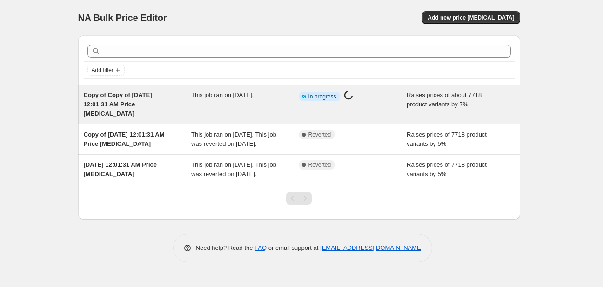
click at [167, 97] on div "Copy of Copy of [DATE] 12:01:31 AM Price [MEDICAL_DATA]" at bounding box center [138, 105] width 108 height 28
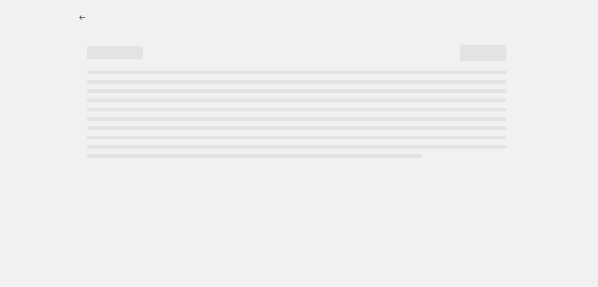
select select "percentage"
select select "pp"
